Goal: Task Accomplishment & Management: Use online tool/utility

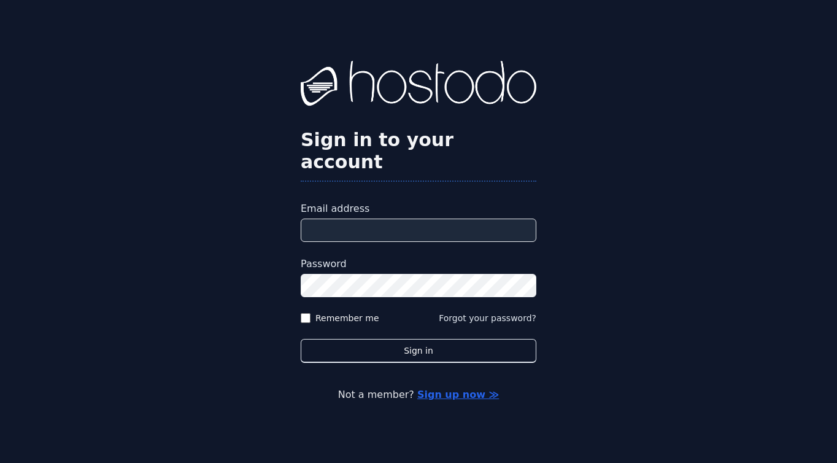
click at [361, 219] on input "Email address" at bounding box center [419, 230] width 236 height 23
type input "**********"
click at [355, 312] on label "Remember me" at bounding box center [348, 318] width 64 height 12
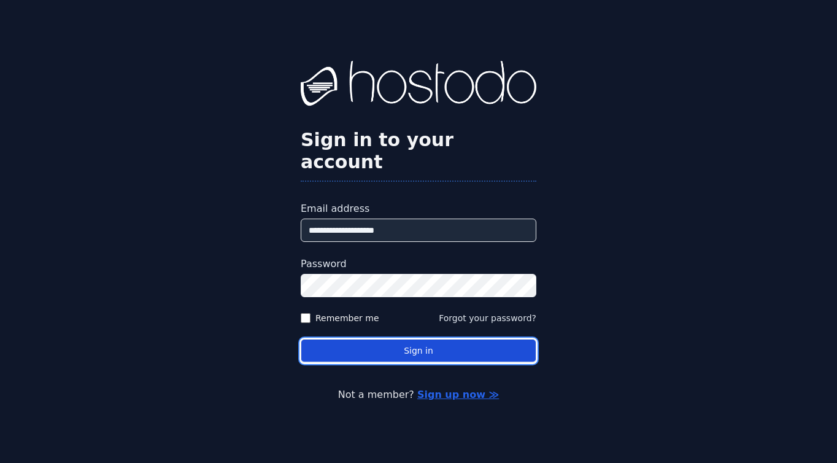
click at [379, 339] on button "Sign in" at bounding box center [419, 351] width 236 height 24
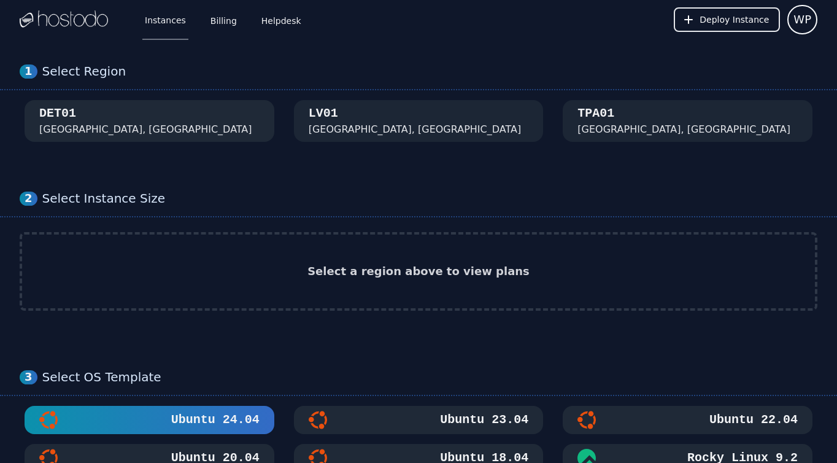
click at [174, 125] on div "DET01 [GEOGRAPHIC_DATA], [GEOGRAPHIC_DATA]" at bounding box center [149, 121] width 220 height 32
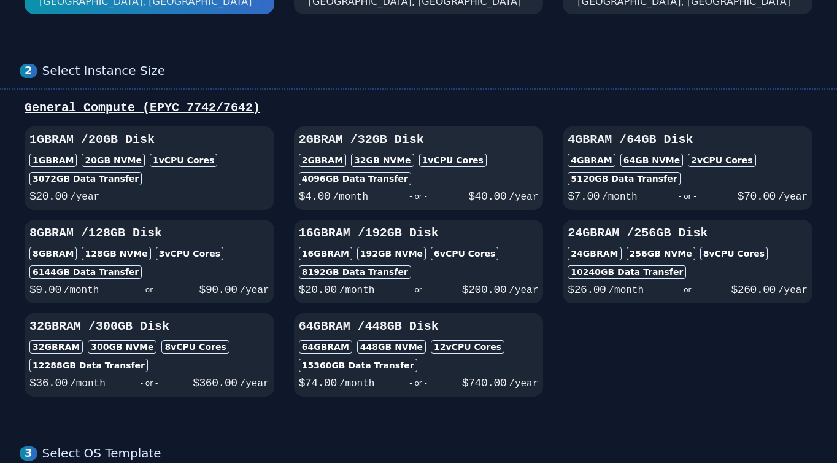
scroll to position [139, 0]
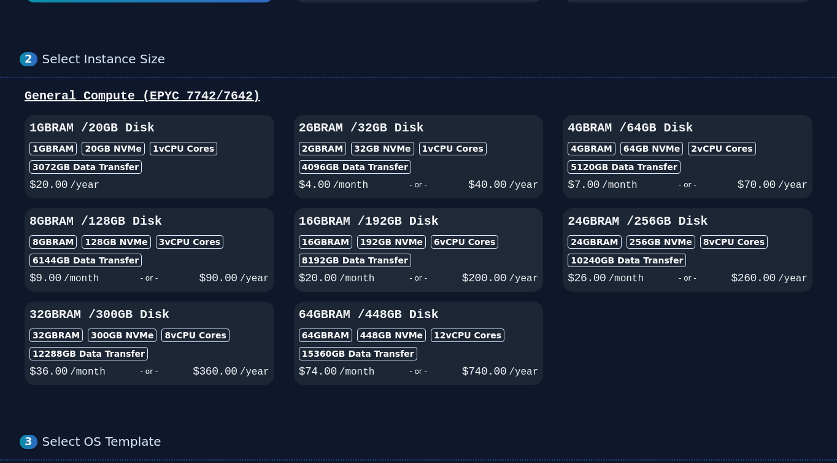
click at [405, 212] on button "16GB RAM / 192 GB Disk 16GB RAM 192 GB NVMe 6 vCPU Cores 8192 GB Data Transfer …" at bounding box center [419, 249] width 250 height 83
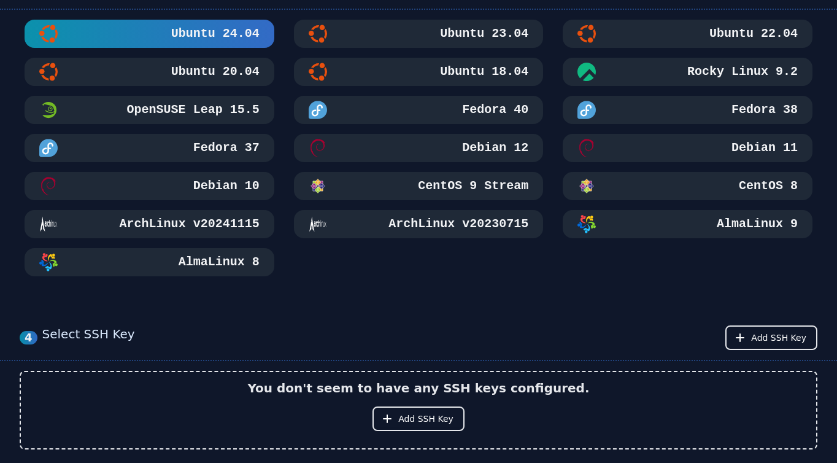
scroll to position [527, 0]
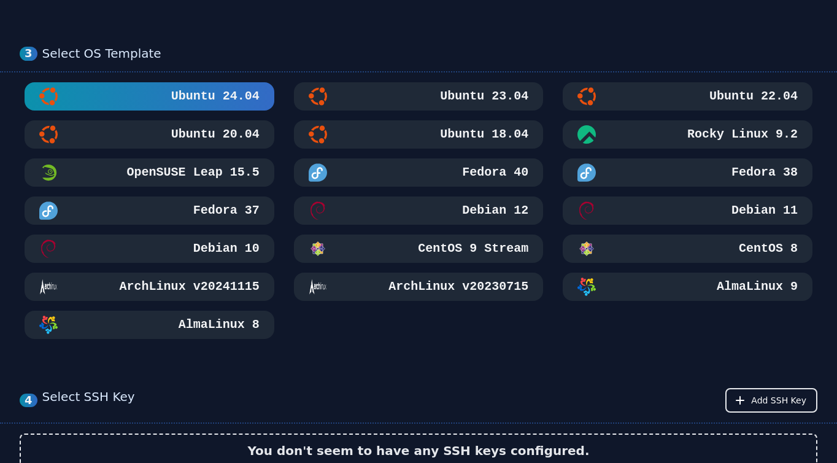
click at [408, 137] on div "Ubuntu 18.04" at bounding box center [419, 134] width 220 height 18
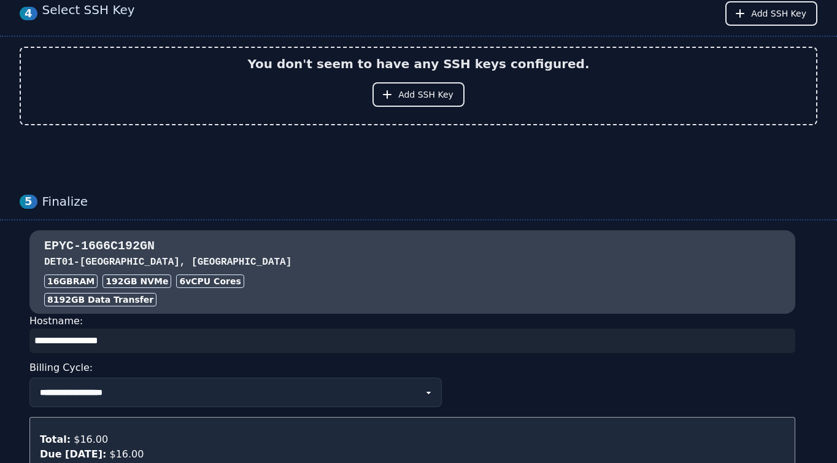
scroll to position [1019, 0]
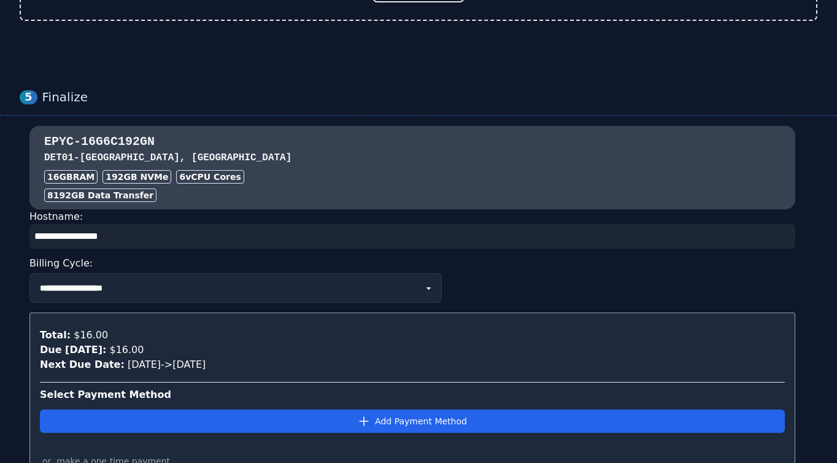
click at [295, 408] on div "Add Payment Method" at bounding box center [412, 421] width 745 height 38
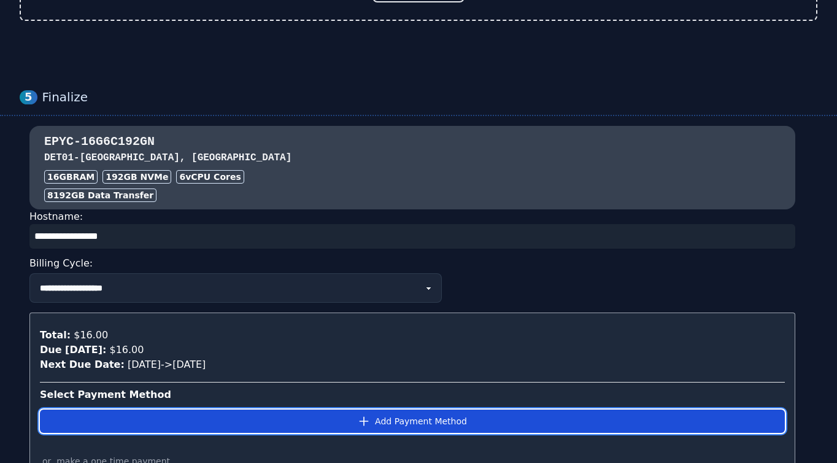
click at [306, 419] on button "Add Payment Method" at bounding box center [412, 420] width 745 height 23
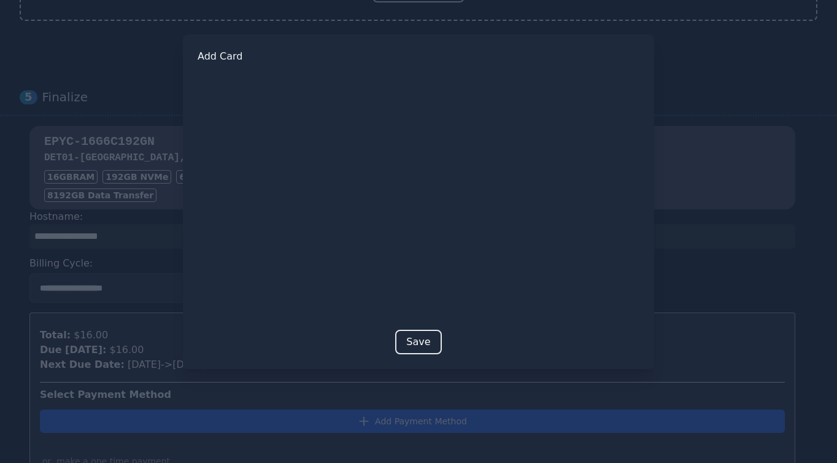
click at [753, 138] on div at bounding box center [418, 231] width 837 height 463
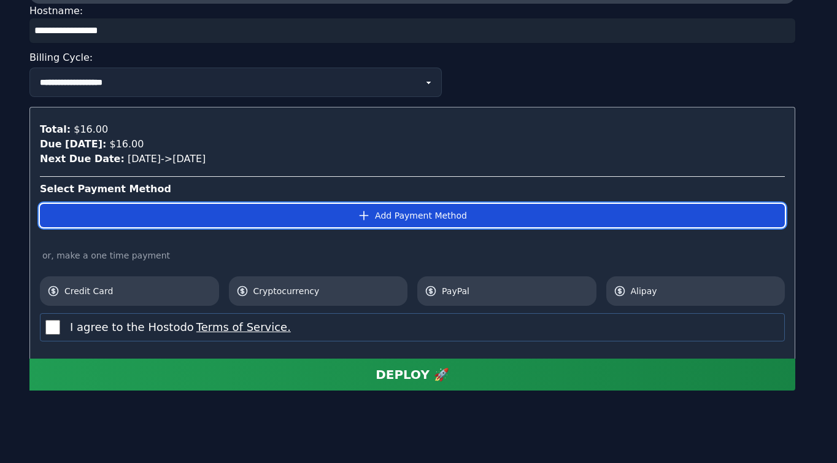
scroll to position [1235, 0]
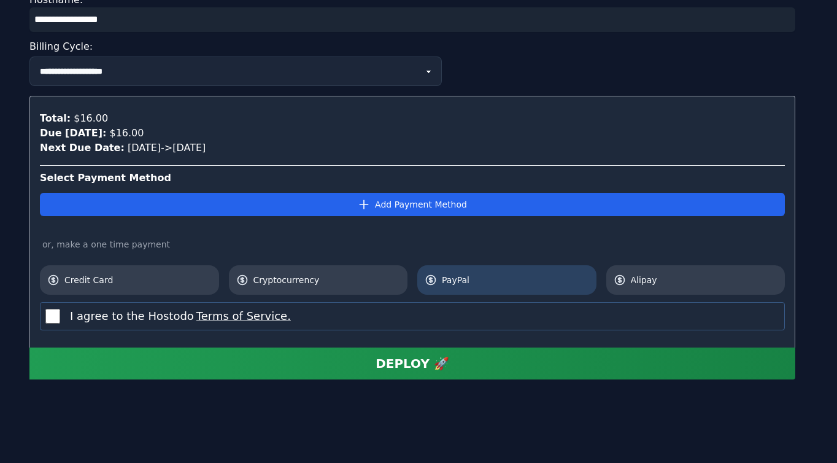
click at [468, 281] on span "PayPal" at bounding box center [515, 280] width 147 height 12
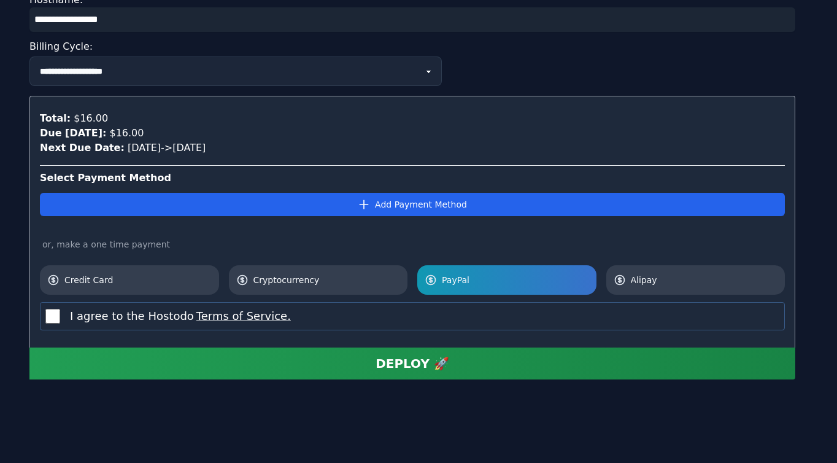
click at [296, 367] on button "DEPLOY 🚀" at bounding box center [412, 363] width 766 height 32
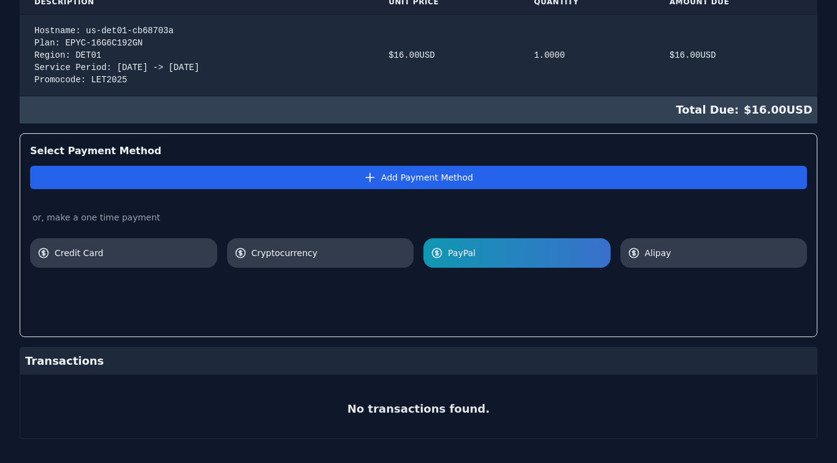
scroll to position [306, 0]
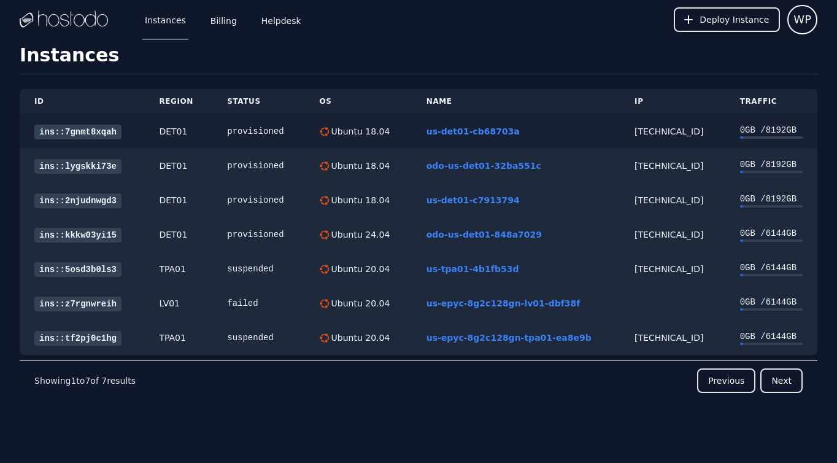
click at [643, 134] on div "38.43.93.130" at bounding box center [673, 131] width 76 height 12
copy div "38.43.93.130"
click at [79, 133] on link "ins::7gnmt8xqah" at bounding box center [77, 132] width 87 height 15
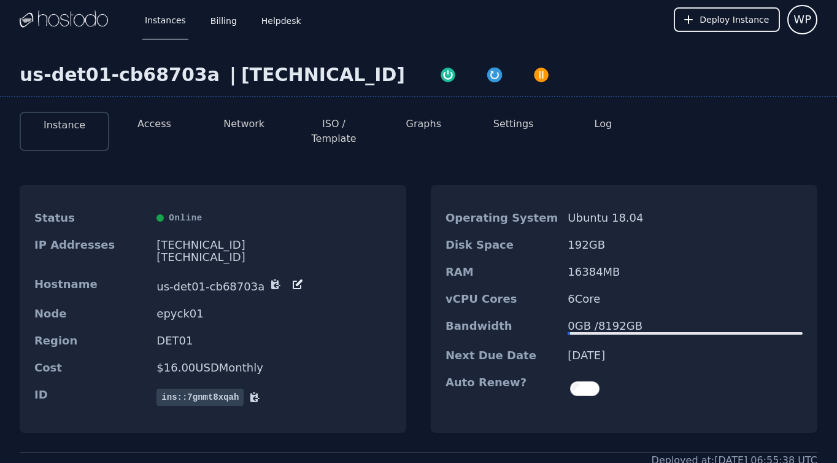
click at [283, 77] on div "[TECHNICAL_ID]" at bounding box center [323, 75] width 164 height 22
copy div "[TECHNICAL_ID]"
click at [160, 127] on button "Access" at bounding box center [155, 124] width 34 height 15
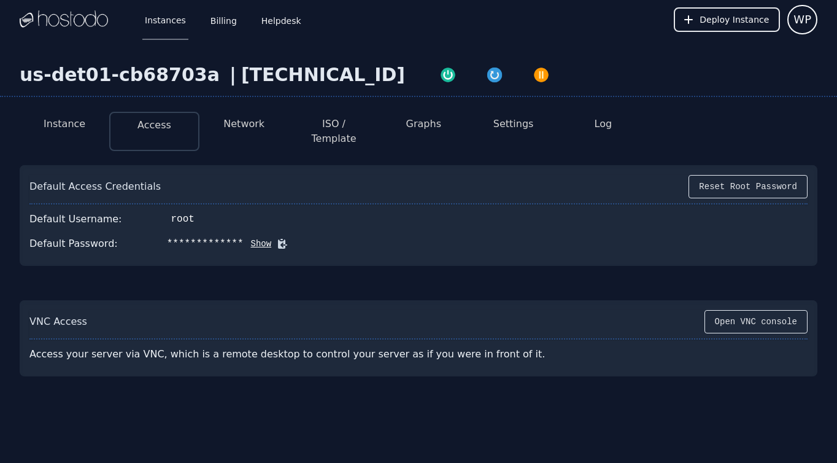
click at [278, 239] on icon at bounding box center [282, 243] width 9 height 9
